Goal: Task Accomplishment & Management: Complete application form

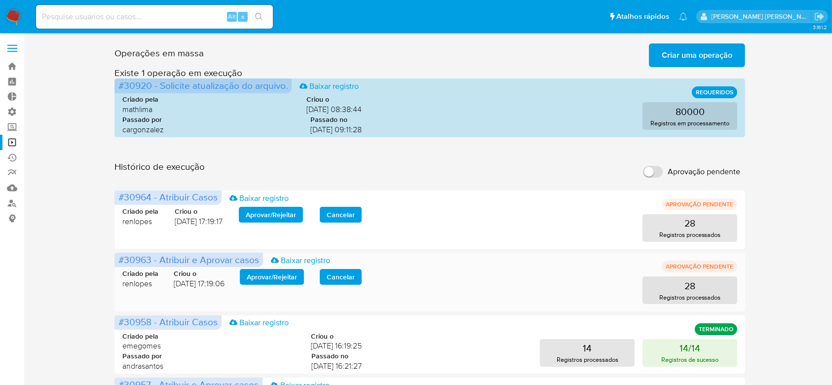
click at [276, 277] on span "Aprovar / Rejeitar" at bounding box center [272, 277] width 50 height 14
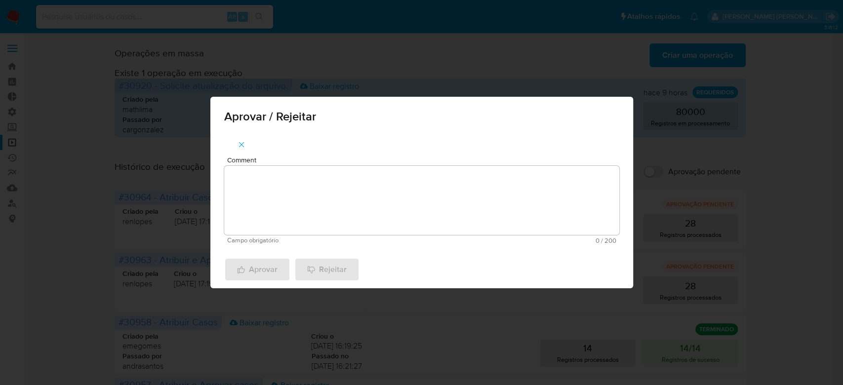
click at [296, 202] on textarea "Comment" at bounding box center [421, 200] width 395 height 69
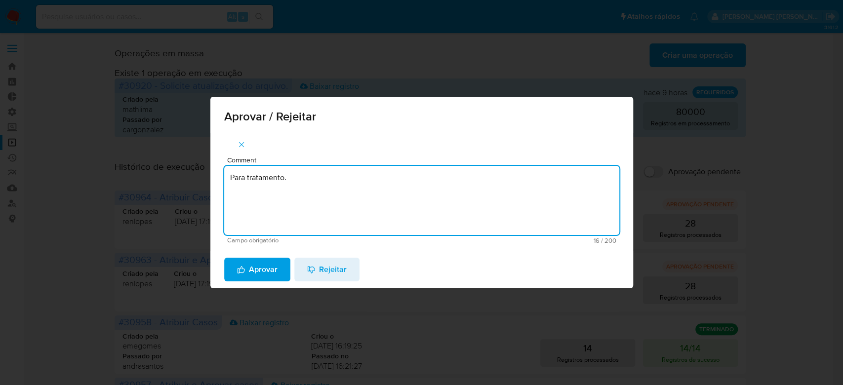
drag, startPoint x: 306, startPoint y: 180, endPoint x: 162, endPoint y: 148, distance: 146.7
click at [162, 148] on div "Aprovar / Rejeitar Comment Para tratamento. Campo obrigatório 16 / 200 184 cara…" at bounding box center [421, 192] width 843 height 385
click at [290, 200] on textarea "Para tratamento." at bounding box center [421, 200] width 395 height 69
type textarea "Para tratamento."
click at [253, 276] on span "Aprovar" at bounding box center [257, 270] width 40 height 22
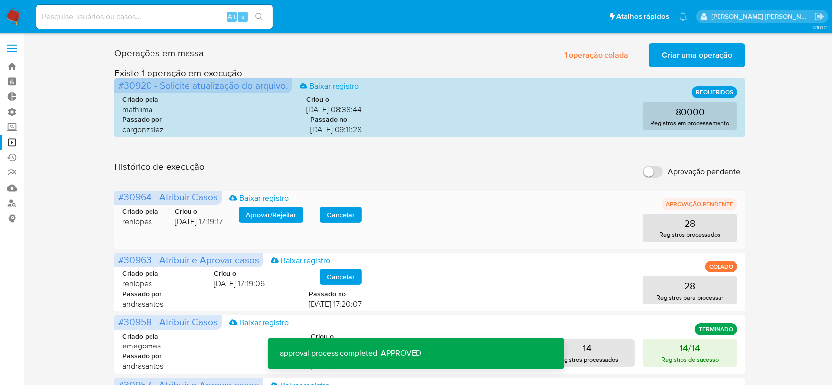
click at [276, 209] on span "Aprovar / Rejeitar" at bounding box center [271, 215] width 50 height 14
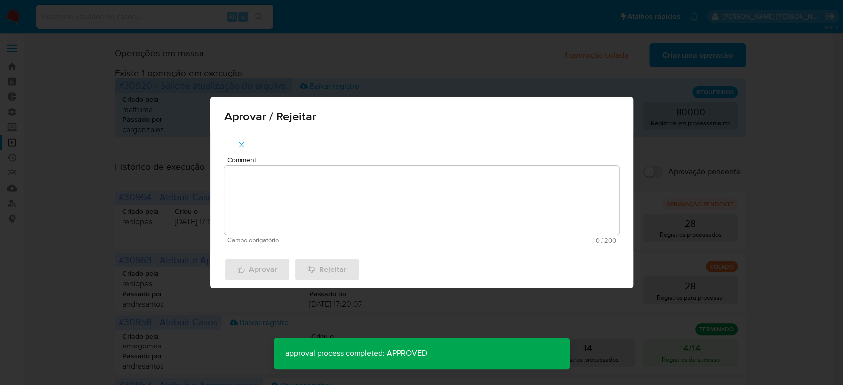
click at [276, 221] on textarea "Comment" at bounding box center [421, 200] width 395 height 69
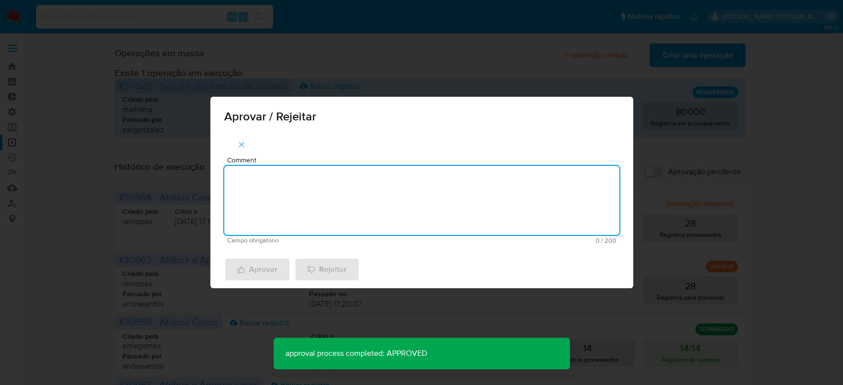
paste textarea "Para tratamento."
type textarea "Para tratamento."
click at [263, 265] on span "Aprovar" at bounding box center [257, 270] width 40 height 22
